Goal: Transaction & Acquisition: Purchase product/service

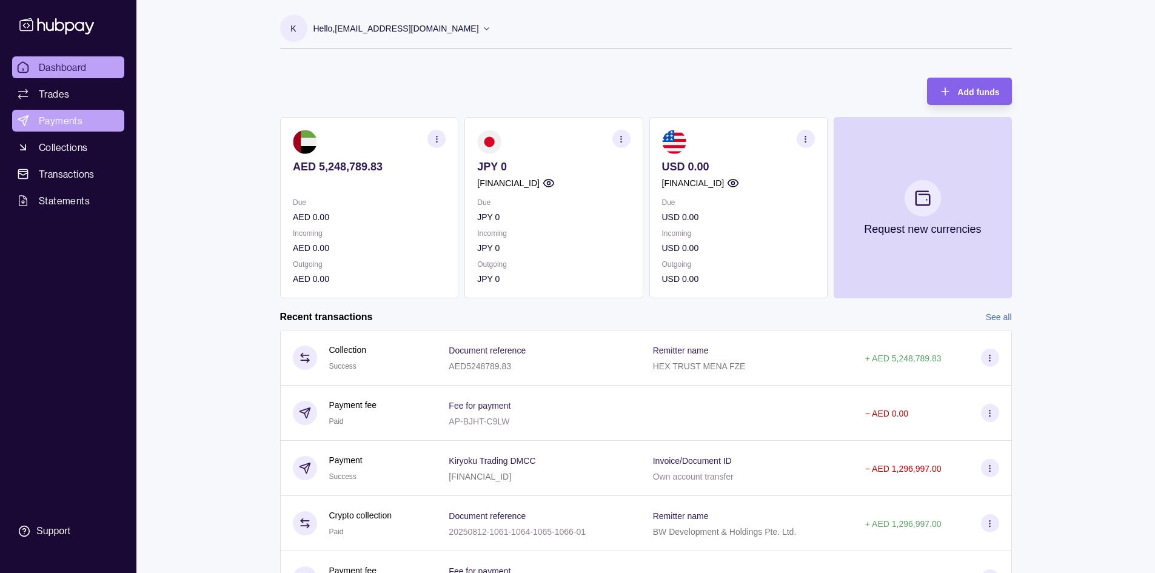
click at [59, 122] on span "Payments" at bounding box center [61, 120] width 44 height 15
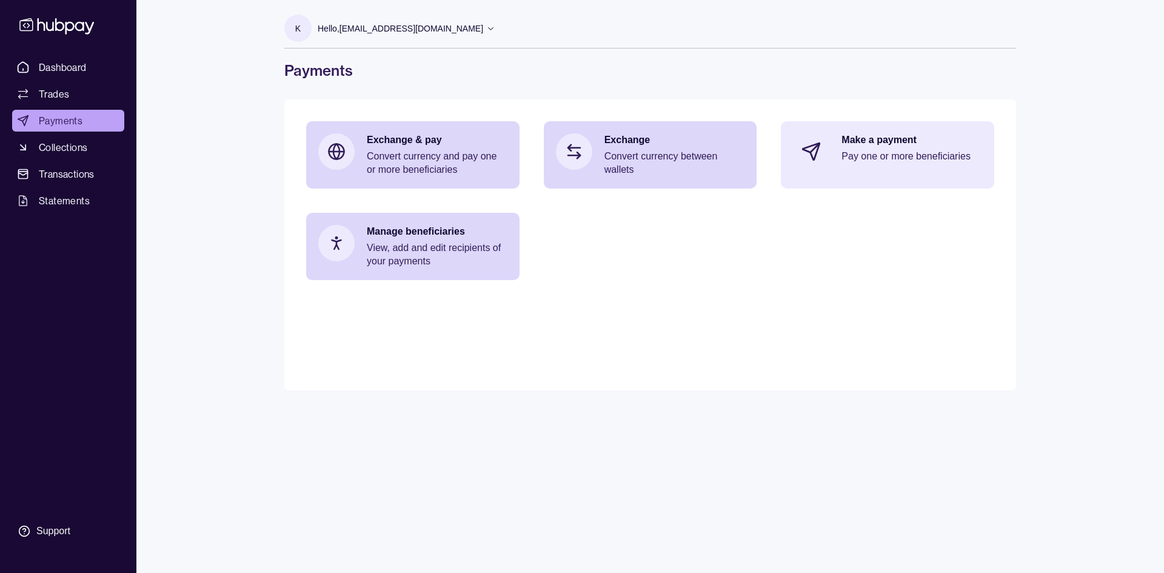
click at [866, 158] on p "Pay one or more beneficiaries" at bounding box center [911, 156] width 141 height 13
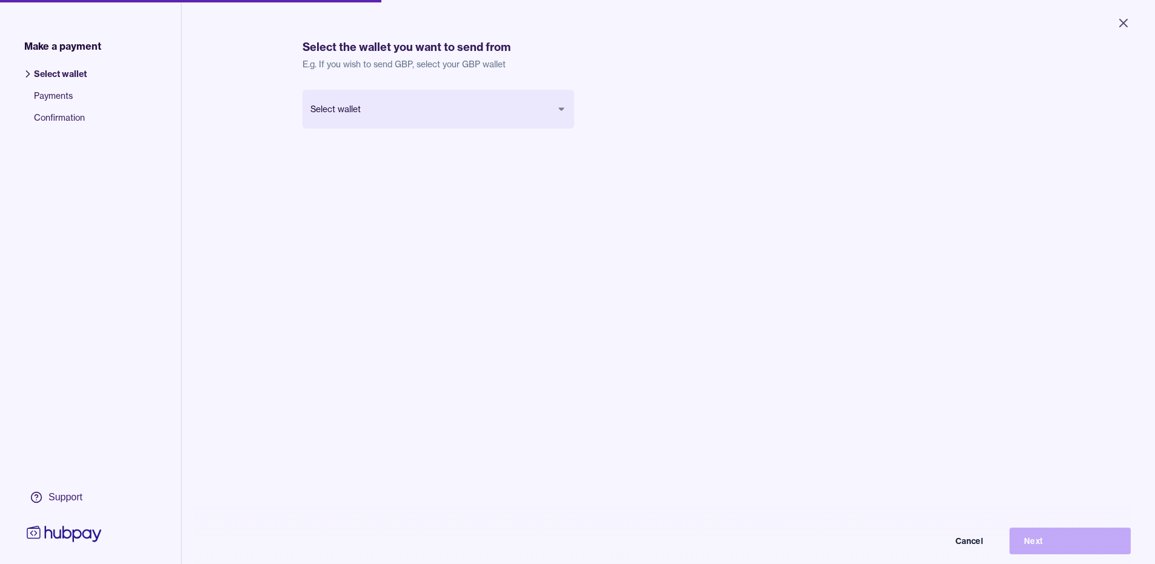
click at [387, 110] on body "Close Make a payment Select wallet Payments Confirmation Support Select the wal…" at bounding box center [577, 282] width 1155 height 564
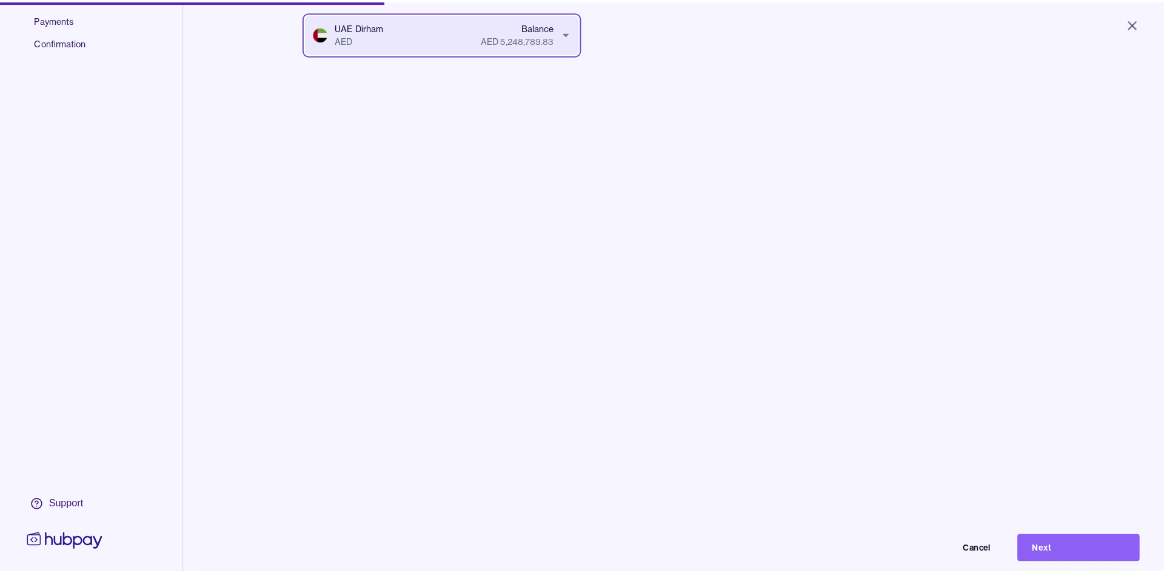
scroll to position [162, 0]
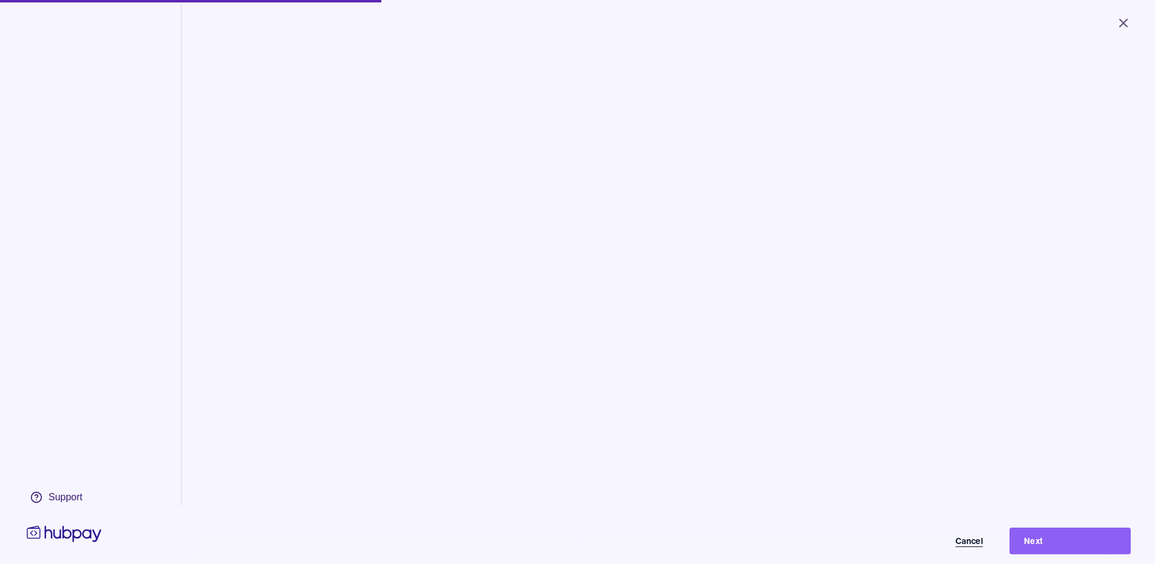
click at [969, 547] on button "Cancel" at bounding box center [936, 540] width 121 height 27
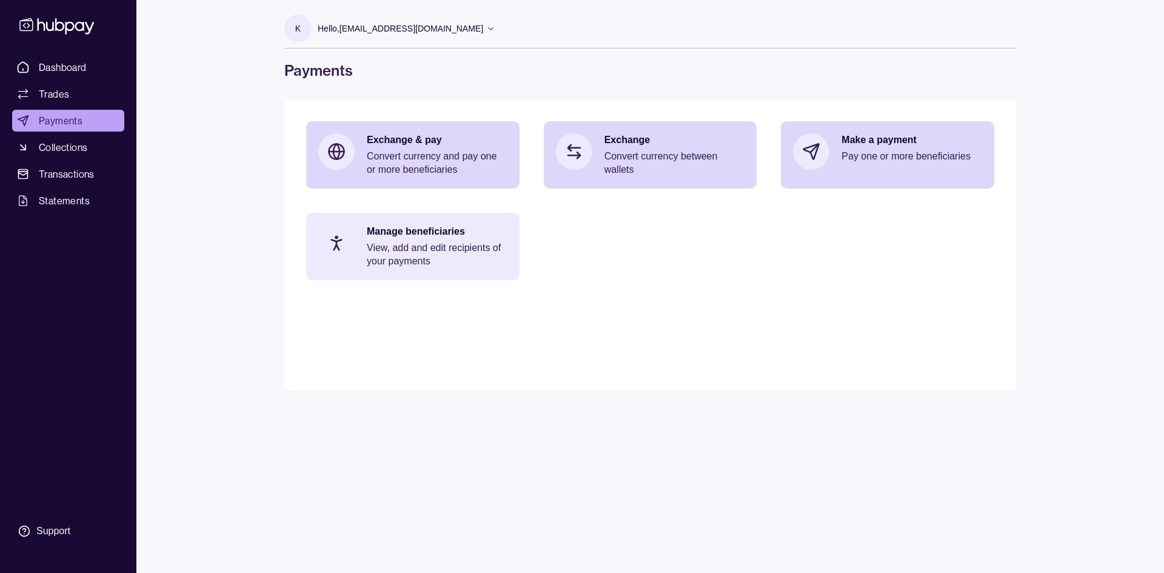
click at [451, 247] on p "View, add and edit recipients of your payments" at bounding box center [437, 254] width 141 height 27
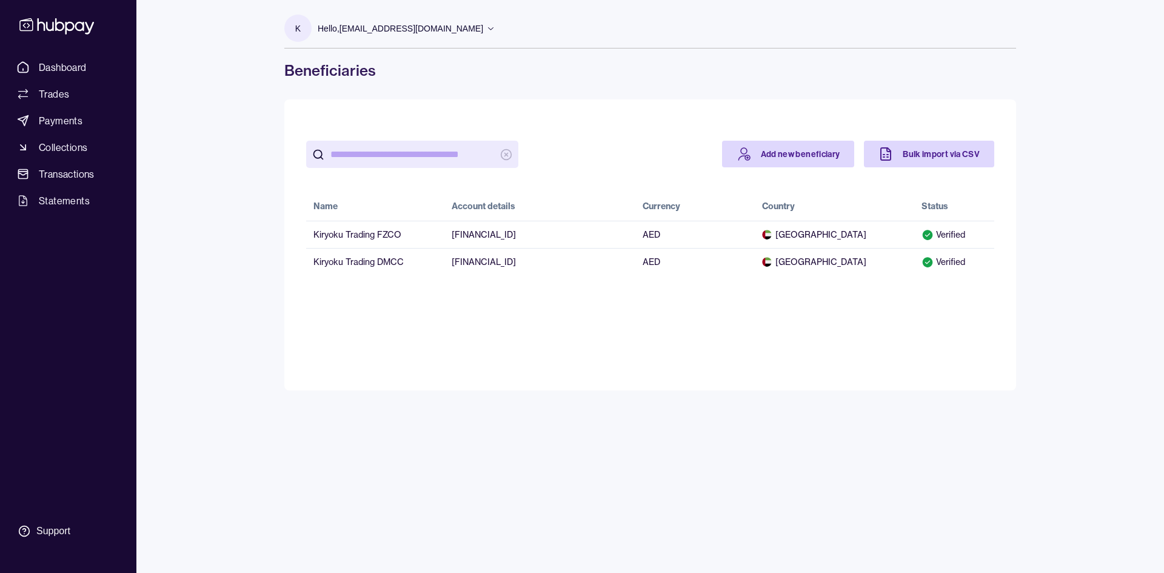
click at [570, 129] on div "Add new beneficiary Bulk import via CSV Name Account details Currency Country S…" at bounding box center [650, 207] width 688 height 173
click at [573, 82] on div "k Hello, [PERSON_NAME][EMAIL_ADDRESS][DOMAIN_NAME] Acting on behalf of Kiryoku …" at bounding box center [650, 195] width 780 height 390
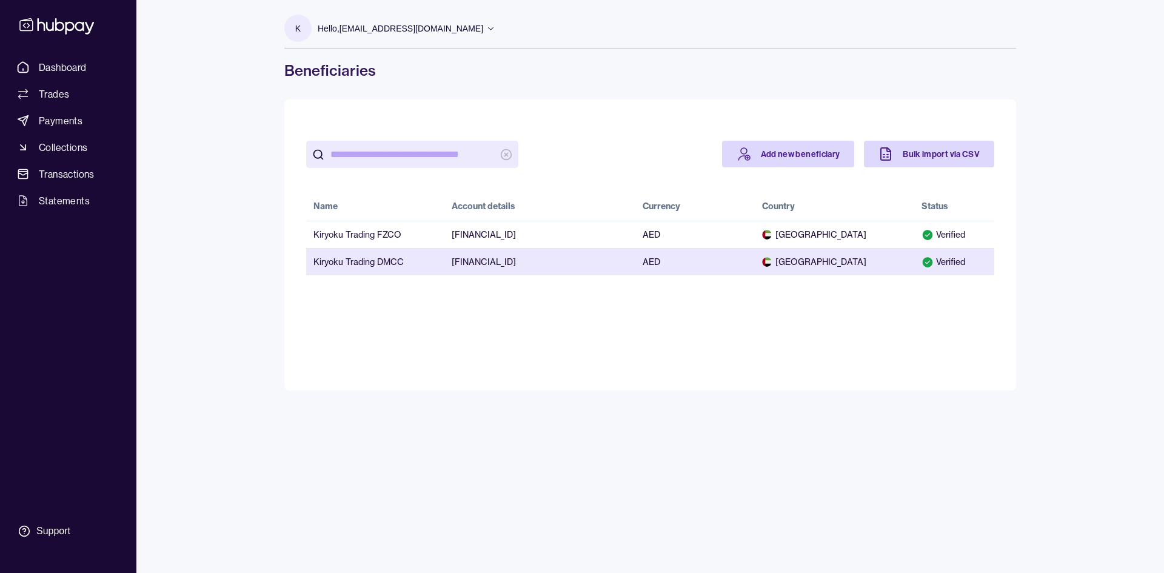
click at [528, 262] on td "[FINANCIAL_ID]" at bounding box center [540, 261] width 192 height 27
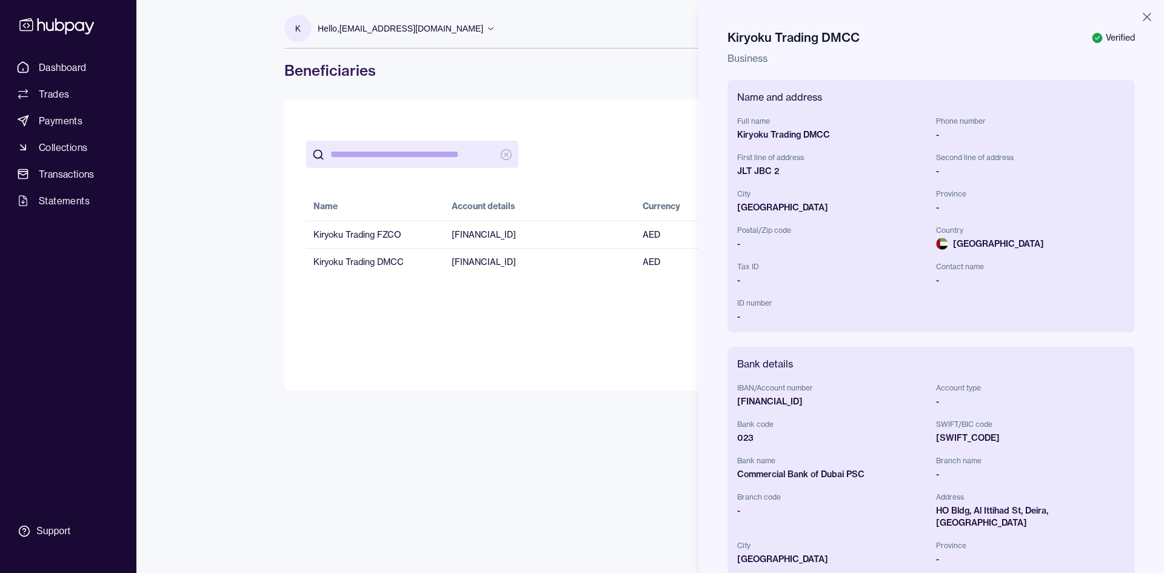
click at [822, 234] on span "Postal/Zip code" at bounding box center [831, 230] width 189 height 15
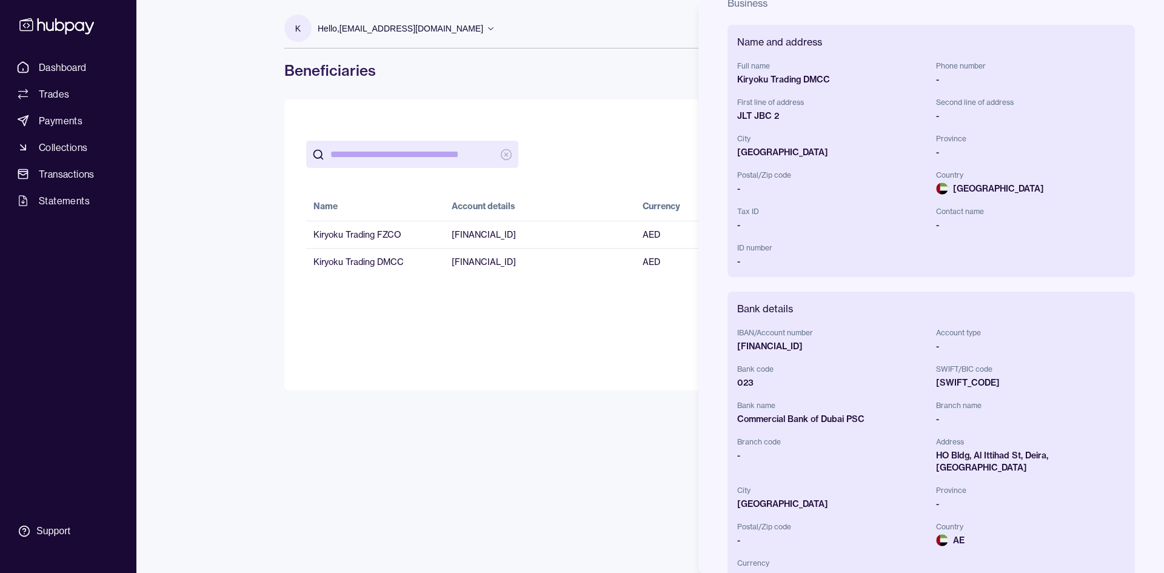
scroll to position [121, 0]
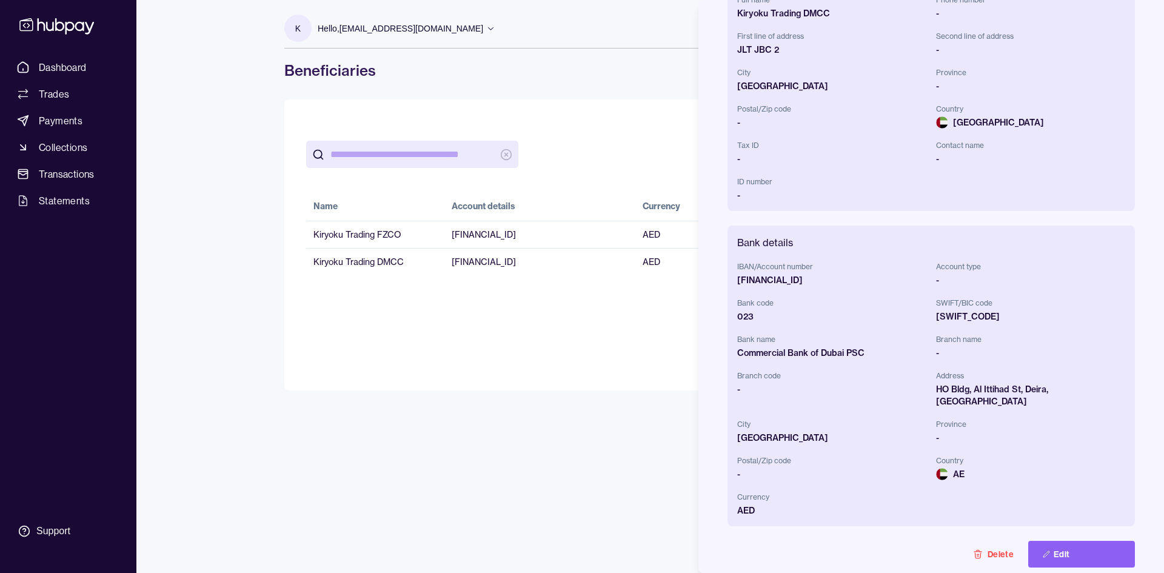
click at [784, 161] on div "-" at bounding box center [831, 159] width 189 height 12
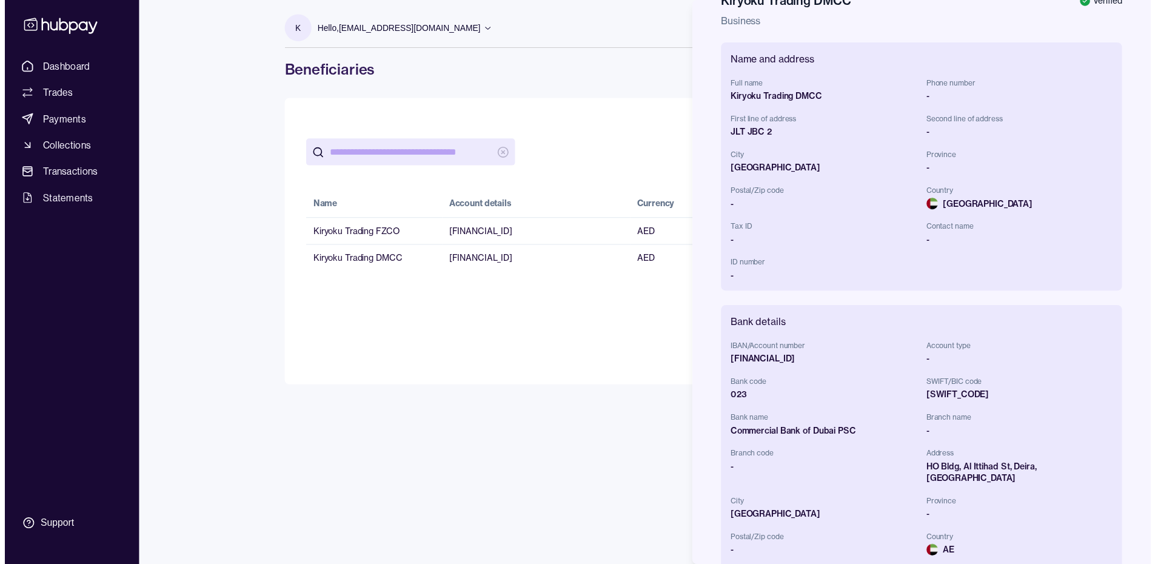
scroll to position [0, 0]
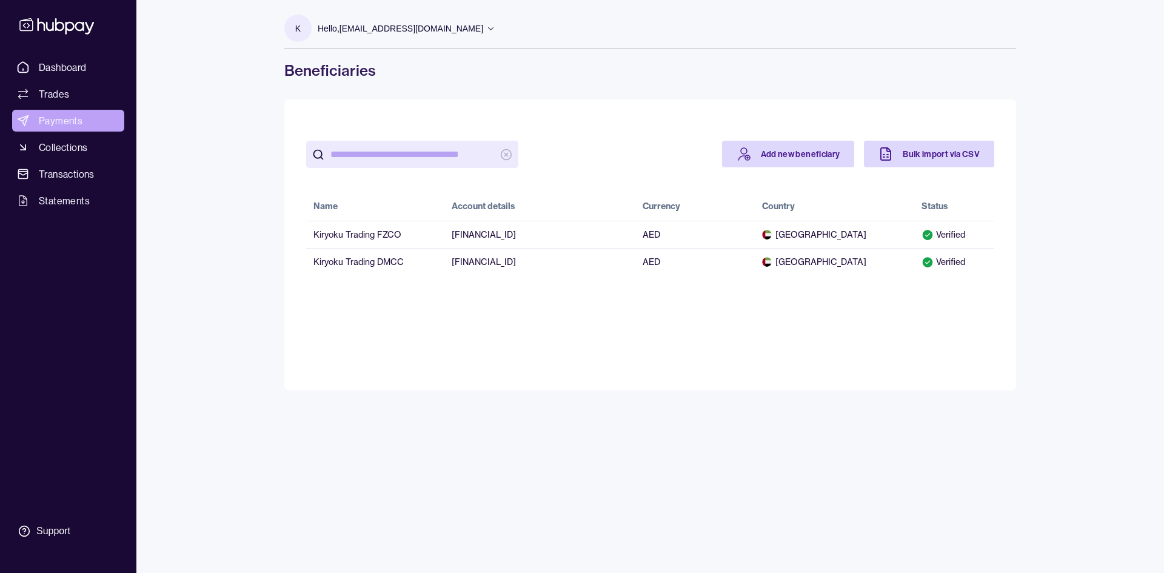
click at [70, 121] on span "Payments" at bounding box center [61, 120] width 44 height 15
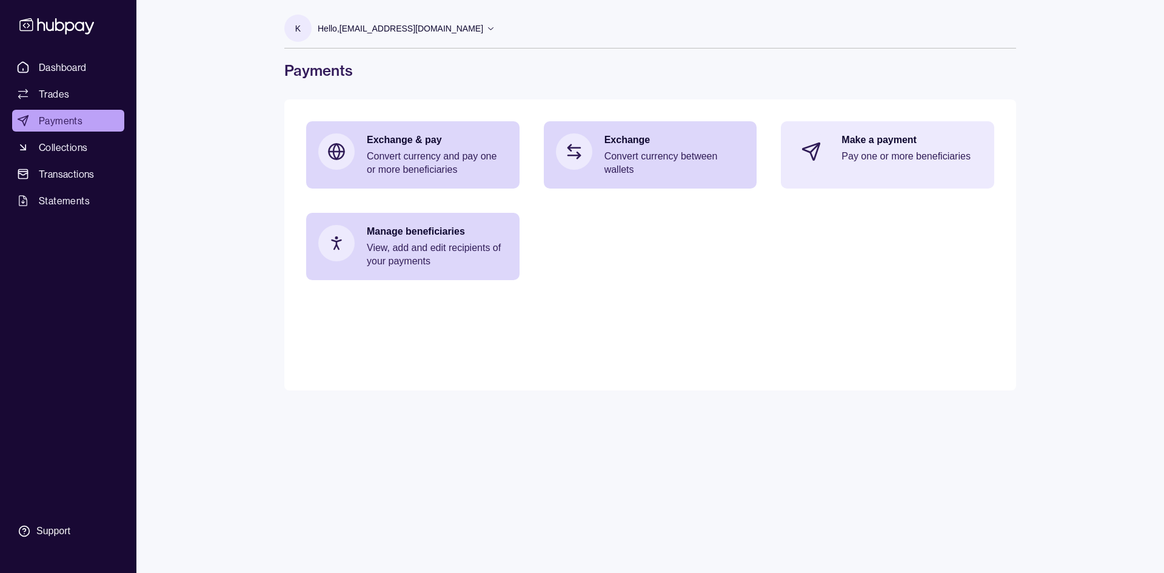
click at [866, 135] on p "Make a payment" at bounding box center [911, 139] width 141 height 13
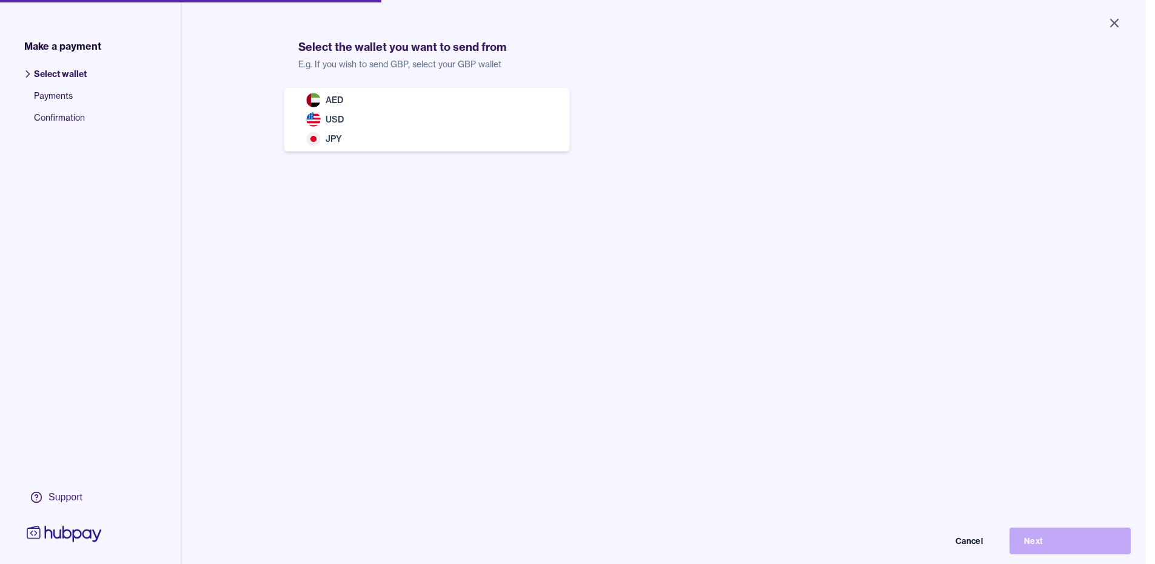
click at [436, 106] on body "Close Make a payment Select wallet Payments Confirmation Support Select the wal…" at bounding box center [573, 282] width 1146 height 564
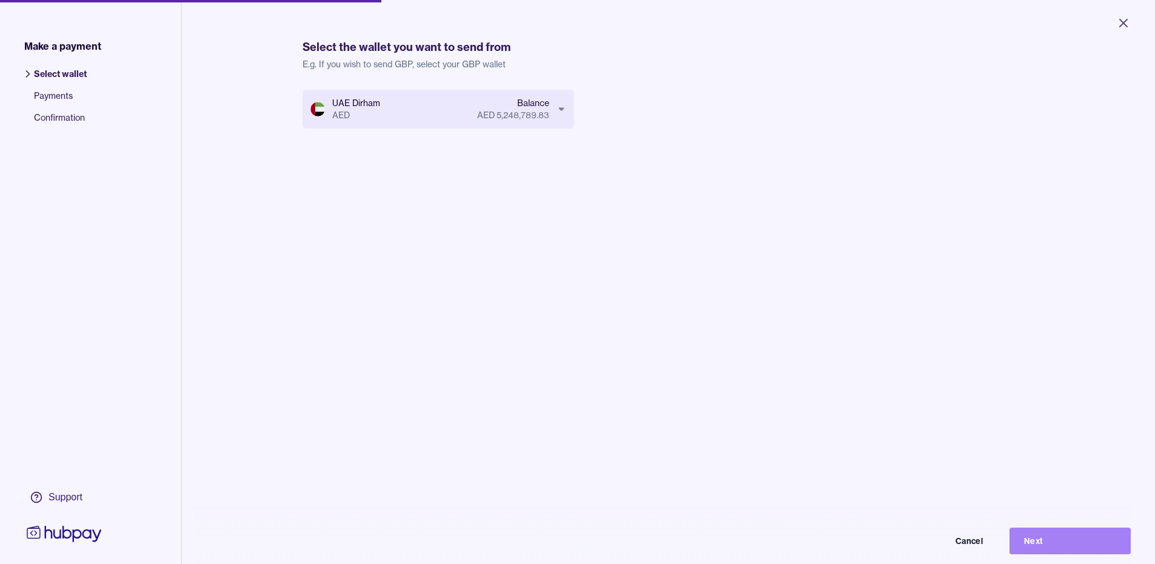
click at [1034, 551] on button "Next" at bounding box center [1069, 540] width 121 height 27
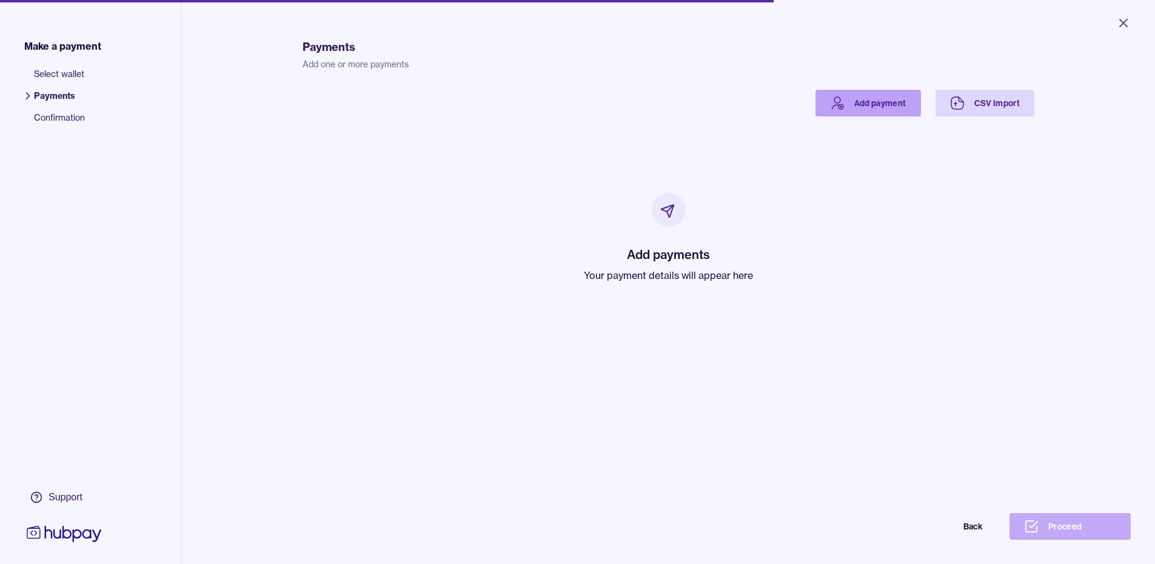
click at [867, 102] on link "Add payment" at bounding box center [867, 103] width 105 height 27
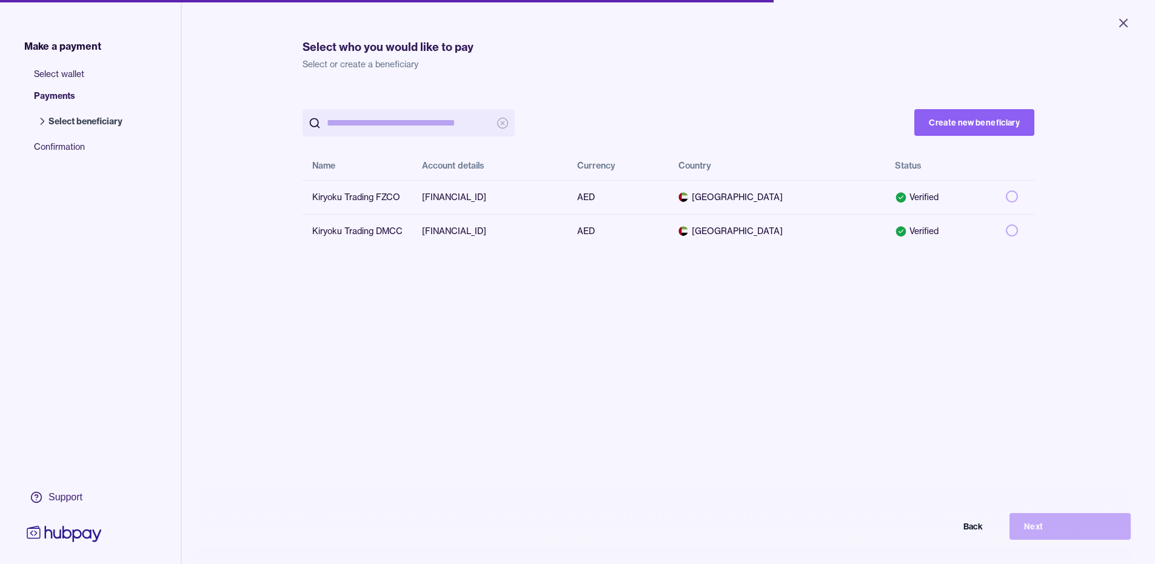
click at [529, 314] on div "Create new beneficiary Name Account details Currency Country Status Kiryoku Tra…" at bounding box center [669, 372] width 732 height 564
click at [1006, 227] on button "button" at bounding box center [1012, 230] width 12 height 12
click at [1048, 532] on button "Next" at bounding box center [1069, 526] width 121 height 27
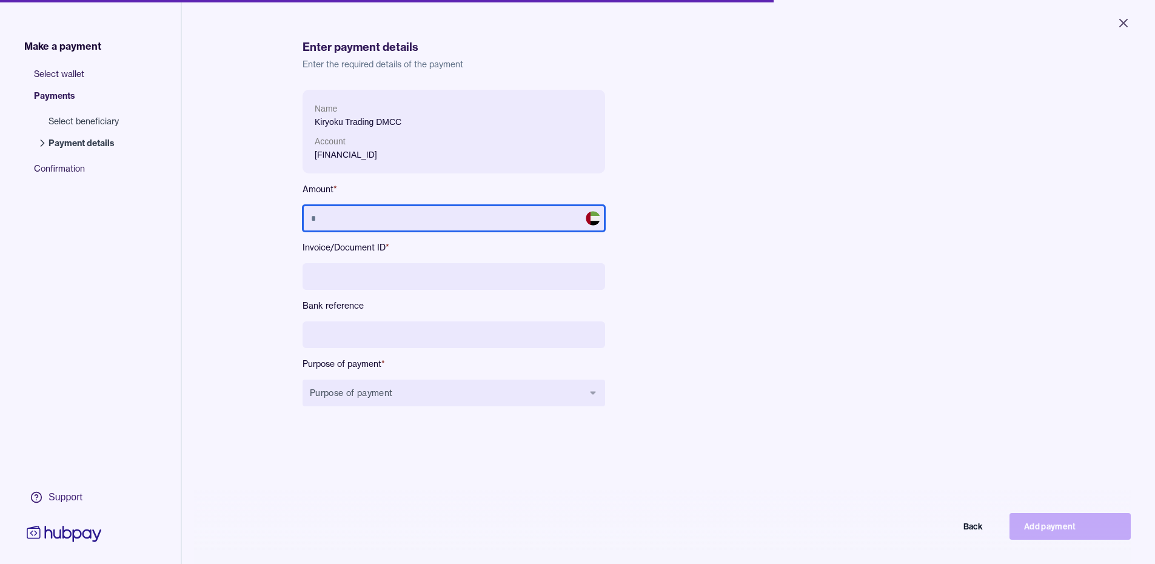
click at [342, 217] on input "text" at bounding box center [454, 218] width 303 height 27
click at [353, 224] on input "text" at bounding box center [454, 218] width 303 height 27
paste input "**********"
type input "**********"
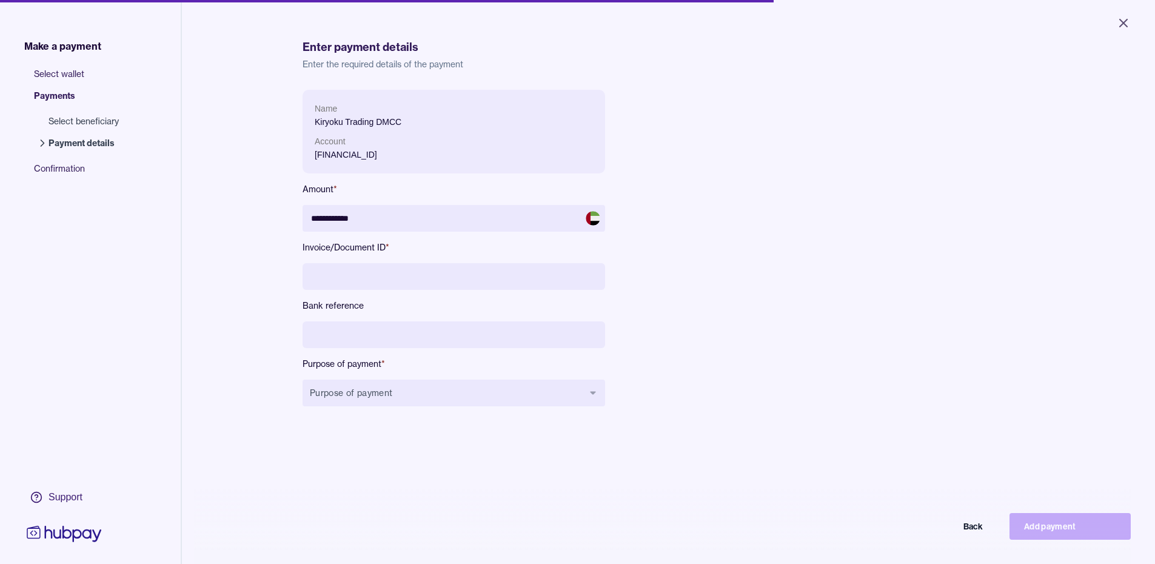
click at [336, 274] on input at bounding box center [454, 276] width 303 height 27
paste input "**********"
type input "**********"
click at [328, 341] on input at bounding box center [454, 334] width 303 height 27
paste input "**********"
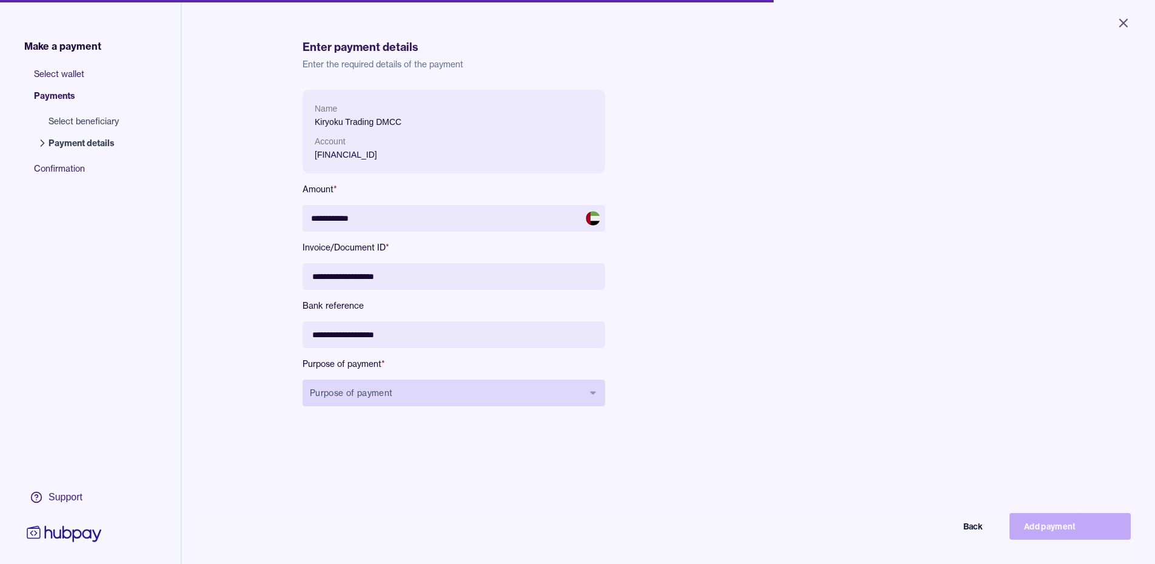
type input "**********"
click at [334, 391] on button "Purpose of payment" at bounding box center [454, 392] width 303 height 27
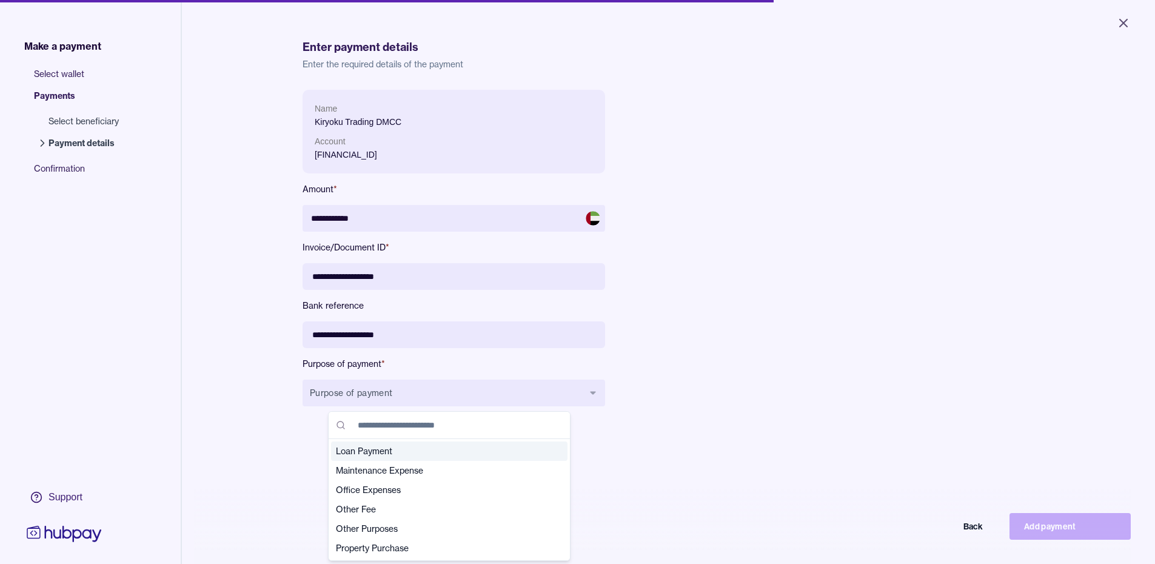
scroll to position [303, 0]
click at [380, 458] on span "Other Purposes" at bounding box center [442, 458] width 212 height 12
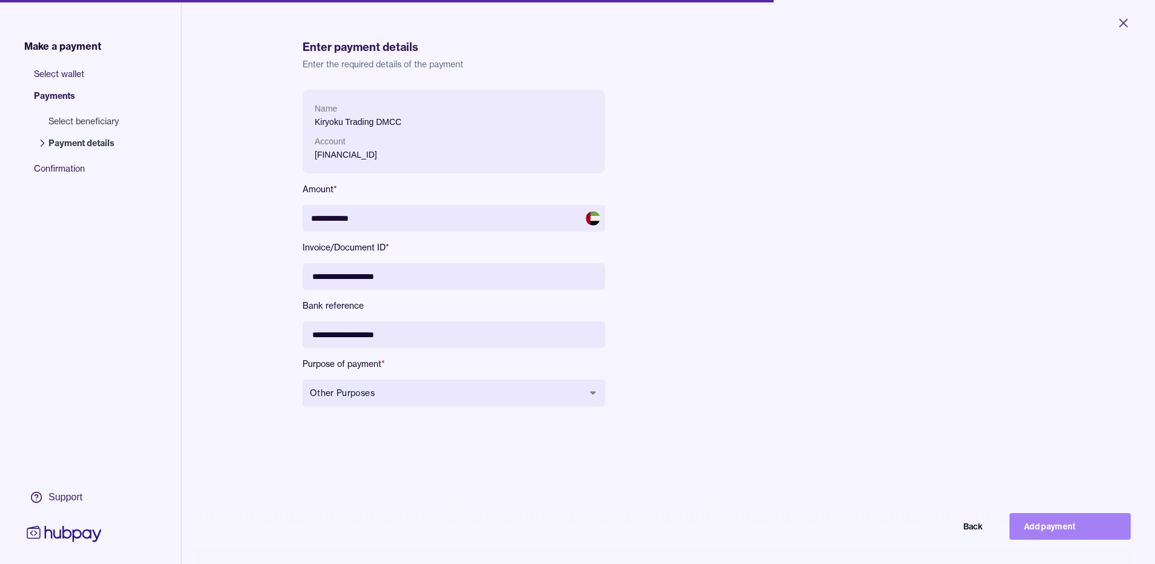
click at [1058, 533] on button "Add payment" at bounding box center [1069, 526] width 121 height 27
type input "**********"
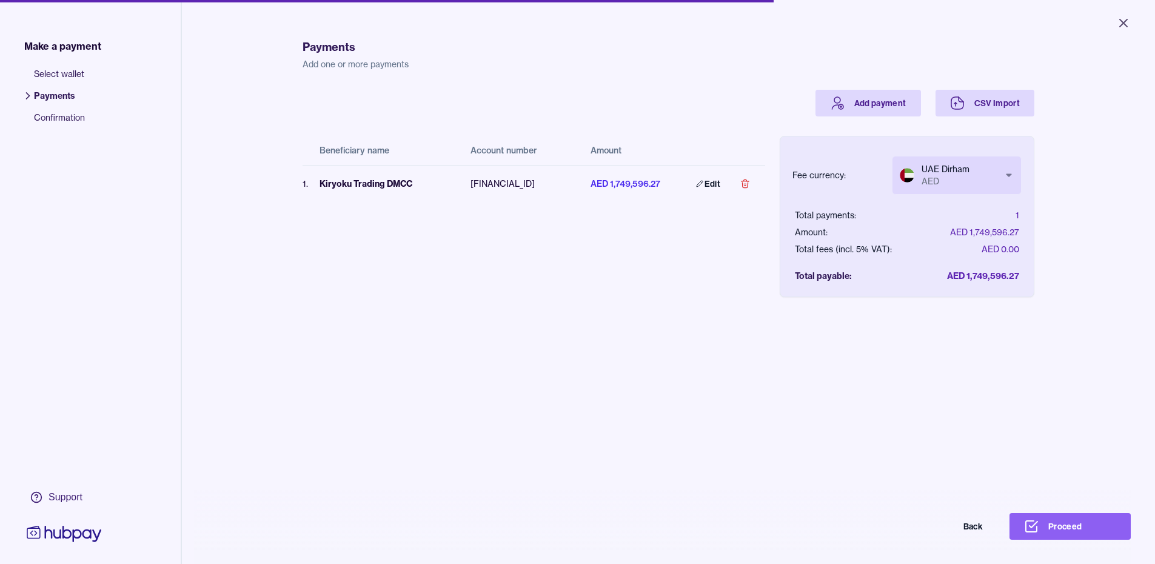
click at [1004, 175] on body "Close Make a payment Select wallet Payments Confirmation Support Payments Add o…" at bounding box center [577, 282] width 1155 height 564
click at [963, 213] on div "Total payments: 1" at bounding box center [907, 215] width 224 height 12
click at [1077, 532] on button "Proceed" at bounding box center [1069, 526] width 121 height 27
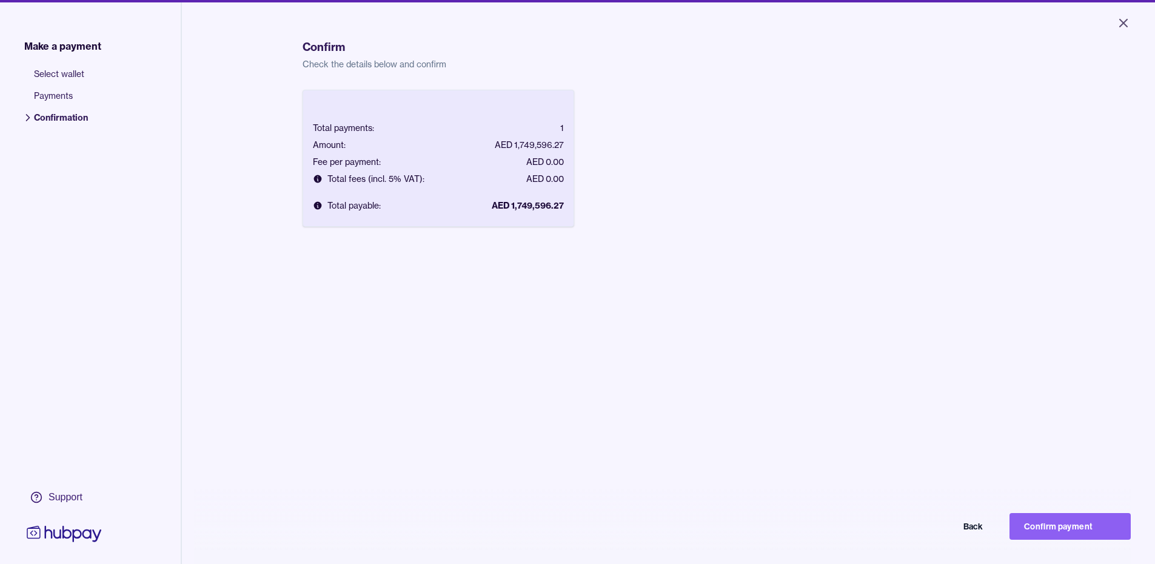
click at [513, 60] on p "Check the details below and confirm" at bounding box center [669, 64] width 732 height 12
click at [1055, 535] on button "Confirm payment" at bounding box center [1069, 526] width 121 height 27
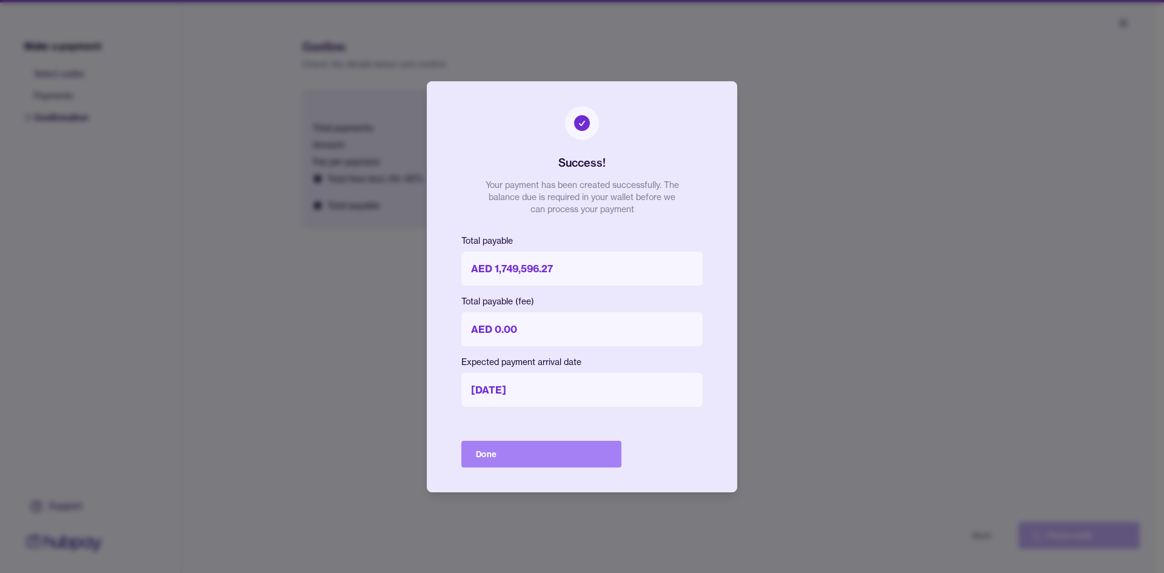
click at [496, 449] on button "Done" at bounding box center [541, 454] width 160 height 27
